Goal: Task Accomplishment & Management: Complete application form

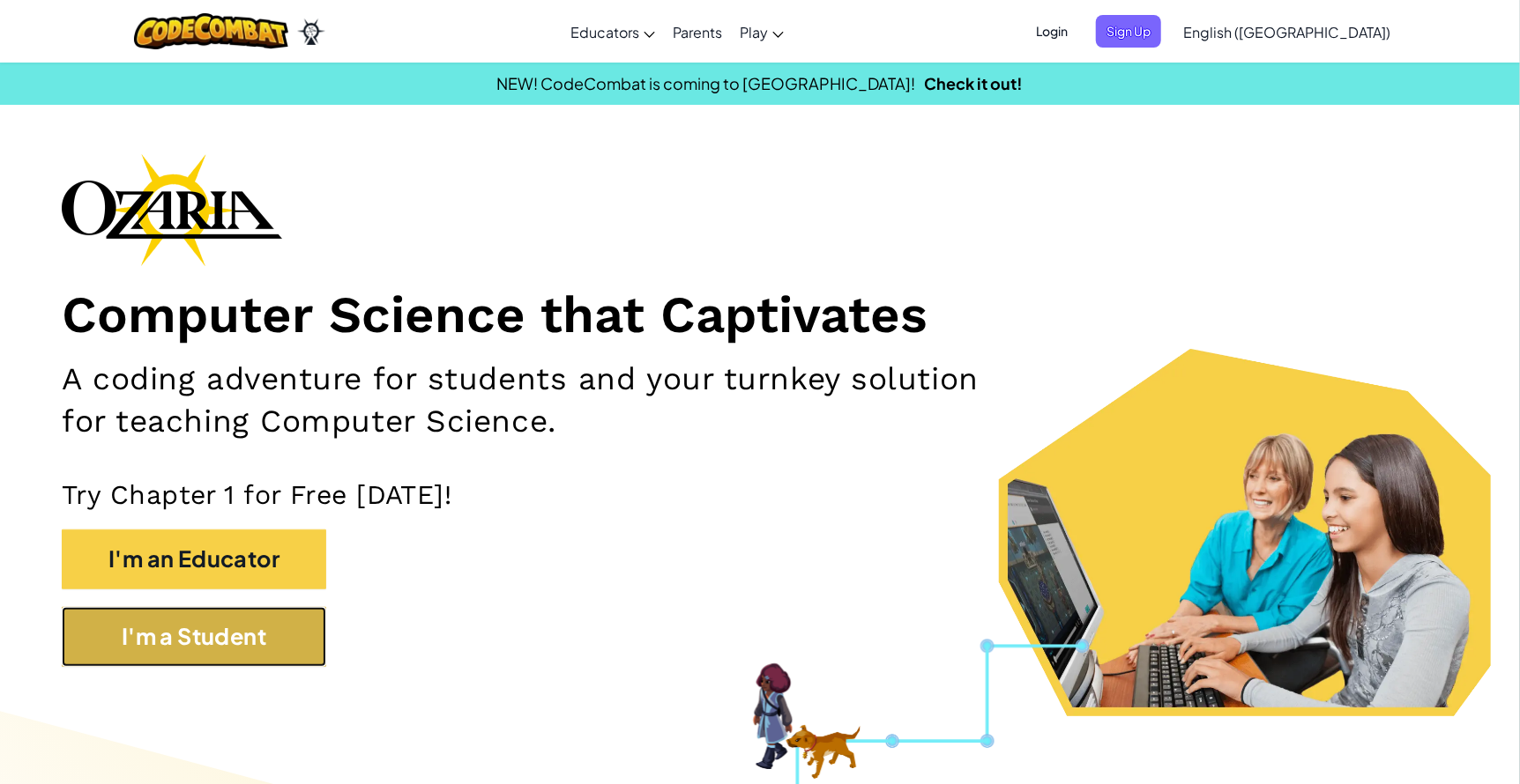
click at [226, 642] on button "I'm a Student" at bounding box center [194, 637] width 265 height 60
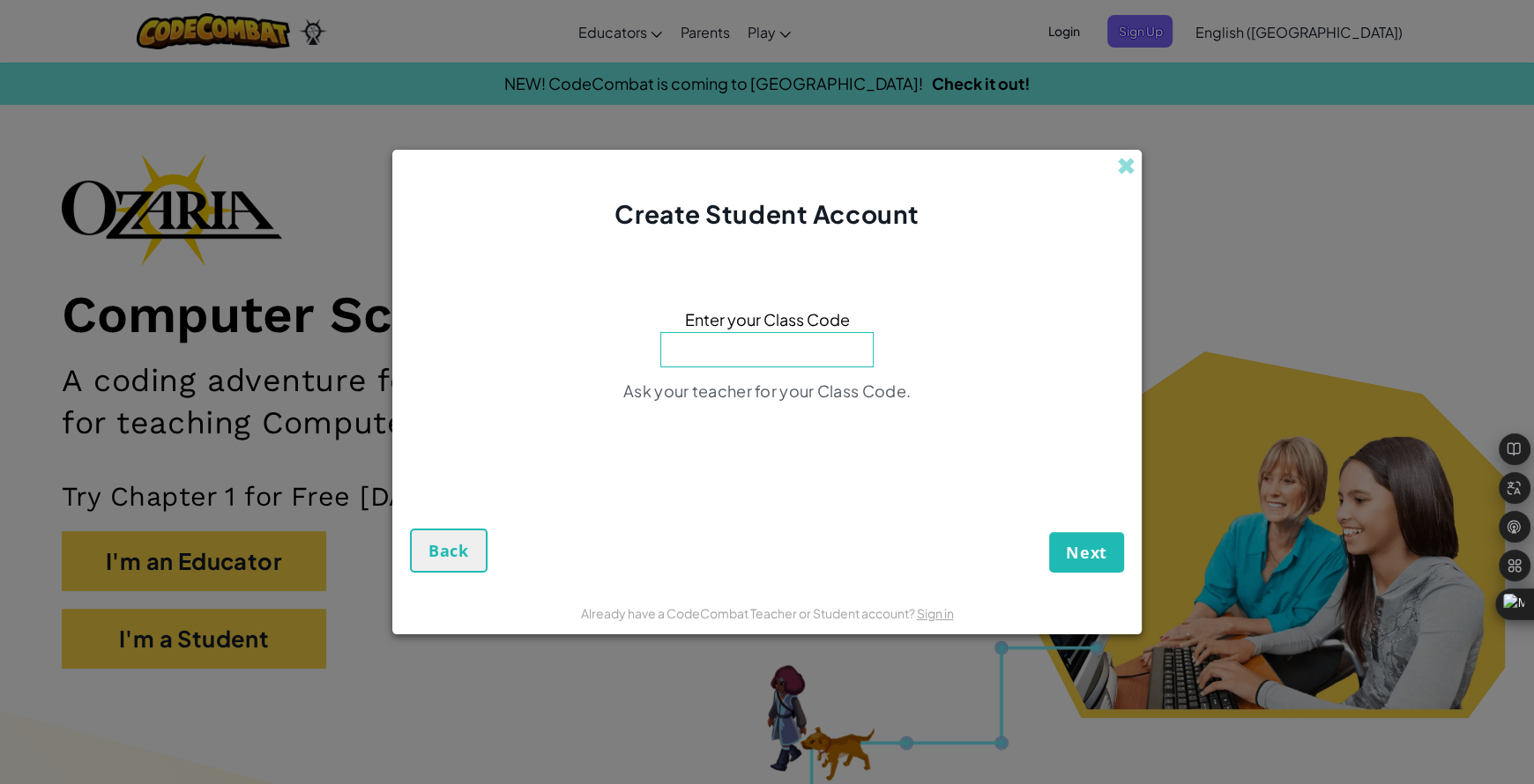
click at [745, 364] on input at bounding box center [767, 349] width 213 height 35
type input "BurnZooThink"
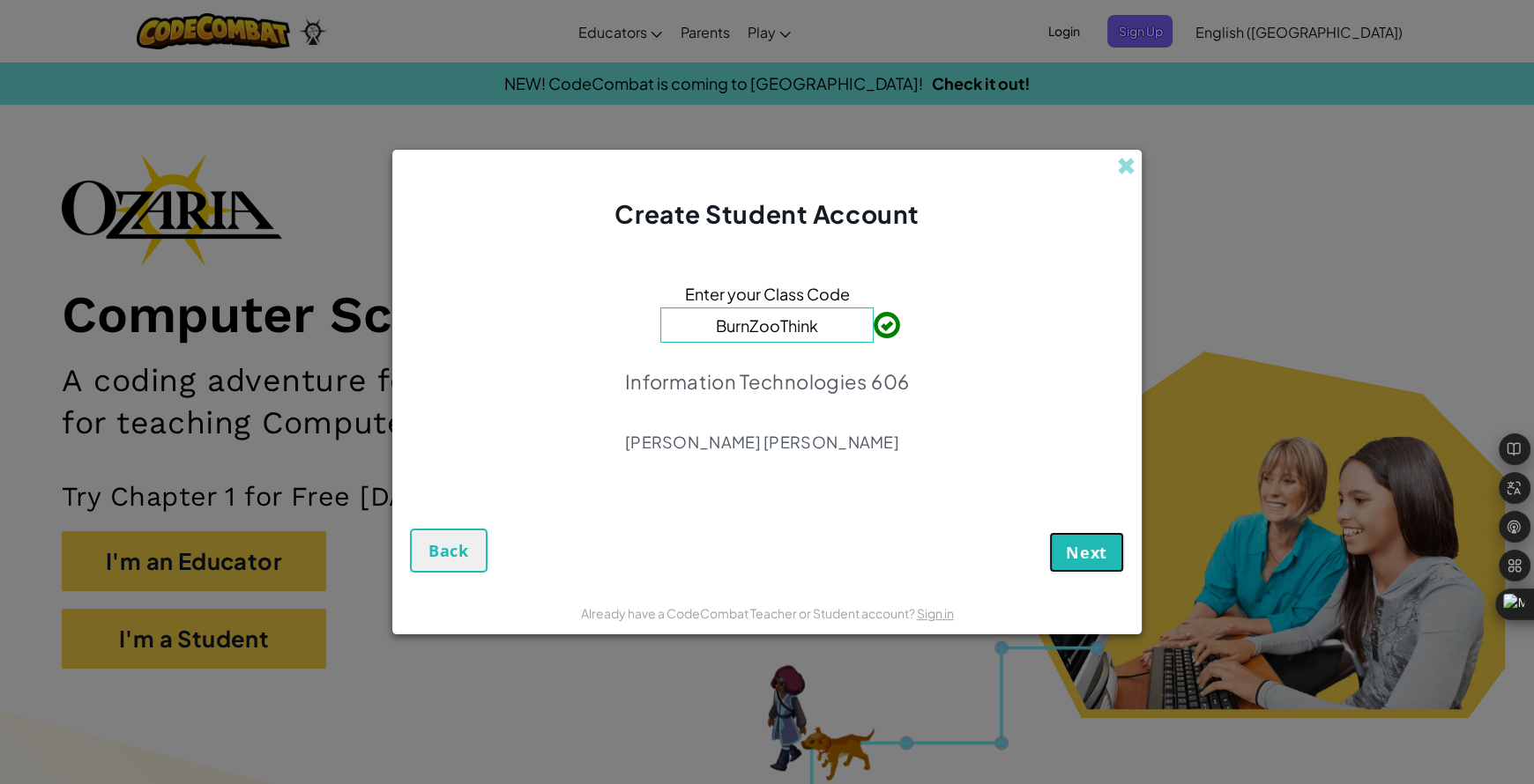
click at [1070, 553] on span "Next" at bounding box center [1087, 552] width 42 height 21
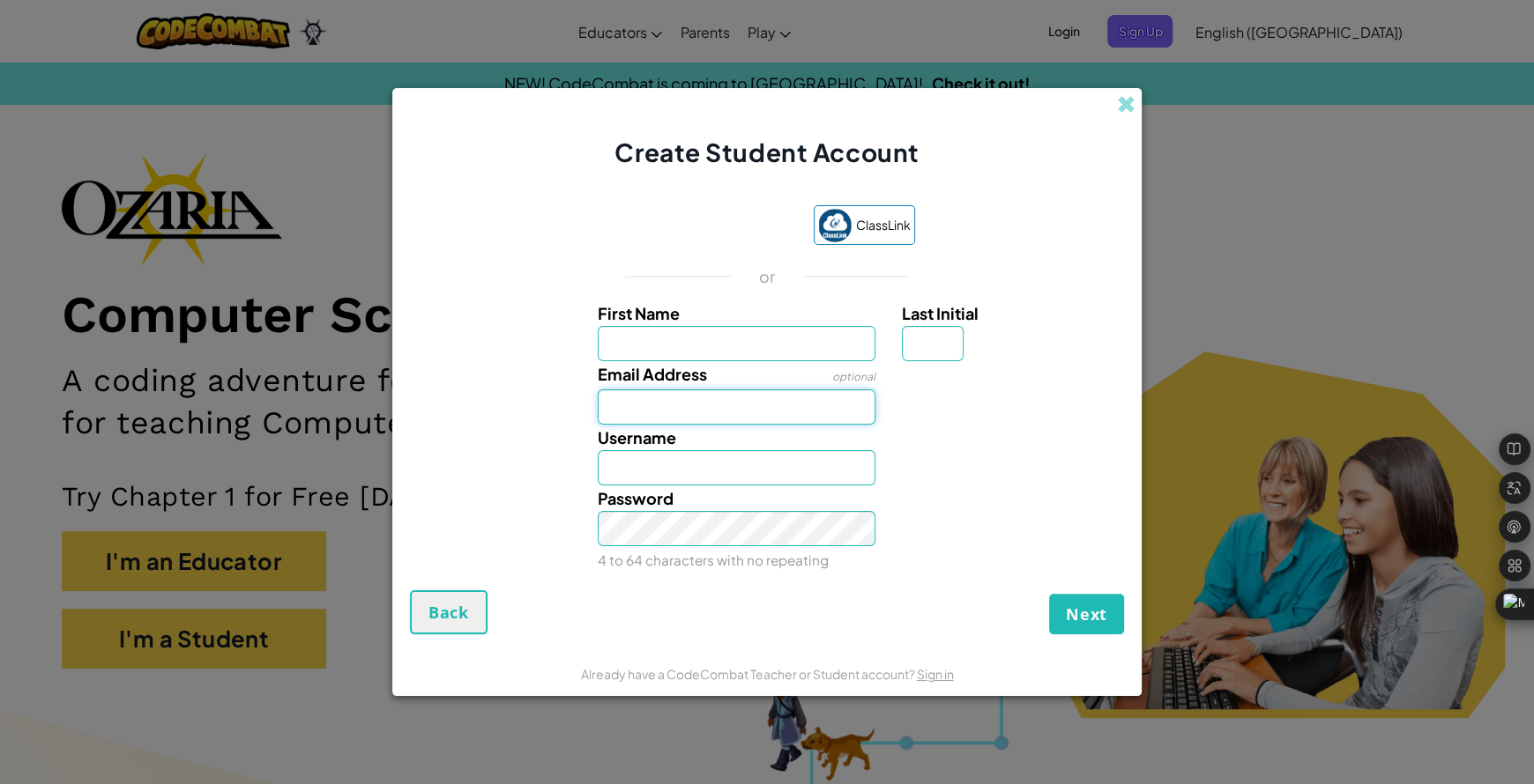
click at [683, 390] on input "Email Address" at bounding box center [738, 407] width 279 height 35
drag, startPoint x: 610, startPoint y: 498, endPoint x: 631, endPoint y: 453, distance: 49.7
click at [610, 498] on span "Password" at bounding box center [636, 498] width 76 height 20
click at [643, 457] on input "Username" at bounding box center [738, 468] width 279 height 35
click at [988, 290] on div "ClassLink or First Name Last Initial Email Address optional Username Password 4…" at bounding box center [767, 389] width 715 height 402
